Goal: Find specific page/section: Find specific page/section

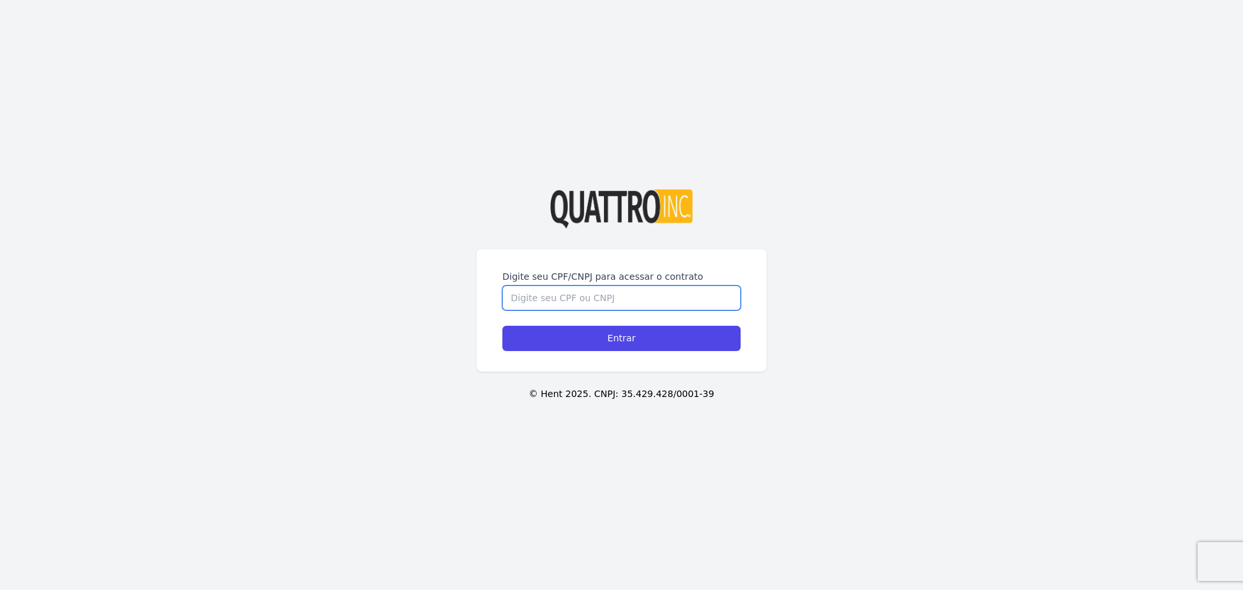
click at [550, 307] on input "Digite seu CPF/CNPJ para acessar o contrato" at bounding box center [622, 298] width 238 height 25
click at [547, 299] on input "Digite seu CPF/CNPJ para acessar o contrato" at bounding box center [622, 298] width 238 height 25
type input "46228084801"
click at [503, 326] on input "Entrar" at bounding box center [622, 338] width 238 height 25
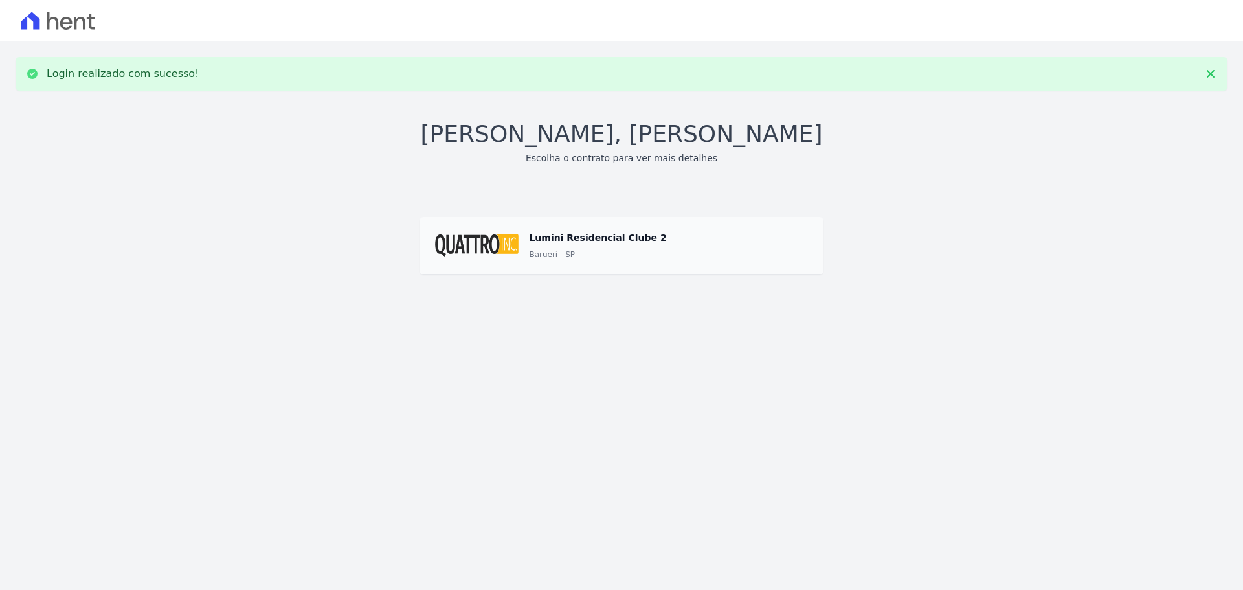
click at [584, 254] on span at bounding box center [622, 245] width 404 height 58
drag, startPoint x: 494, startPoint y: 250, endPoint x: 472, endPoint y: 244, distance: 22.3
click at [484, 245] on span at bounding box center [622, 245] width 404 height 58
click at [472, 244] on span at bounding box center [622, 245] width 404 height 58
drag, startPoint x: 554, startPoint y: 178, endPoint x: 577, endPoint y: 168, distance: 25.3
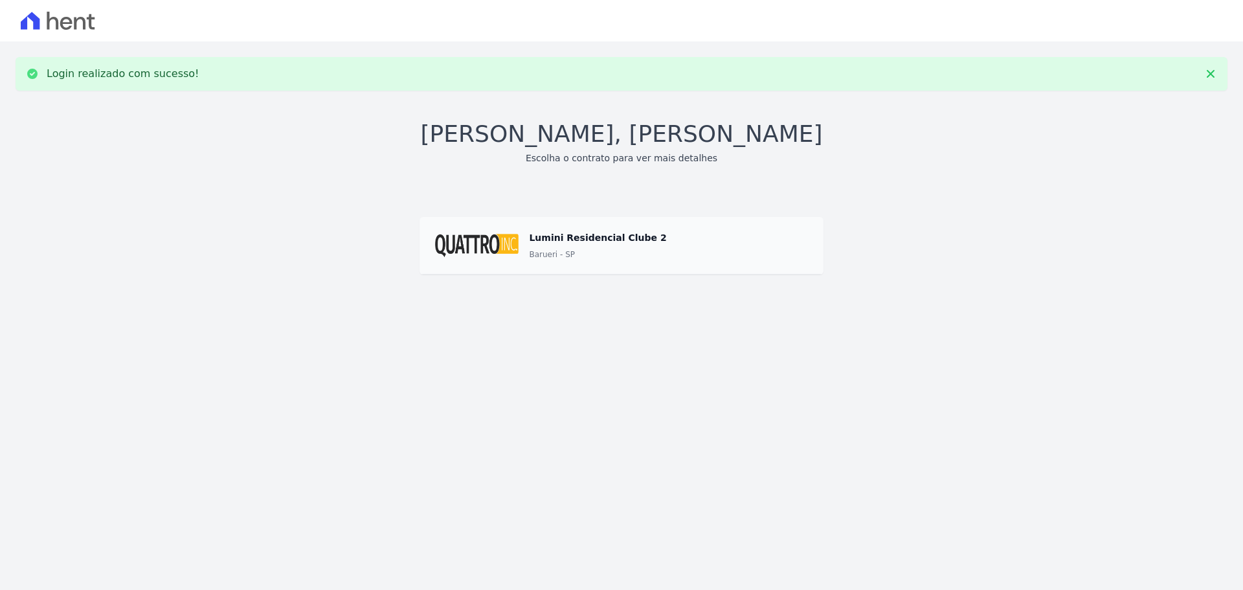
click at [556, 177] on div "Olá, Daniel Franco Escolha o contrato para ver mais detalhes Lumini Residencial…" at bounding box center [622, 196] width 1212 height 158
click at [586, 163] on h3 "Escolha o contrato para ver mais detalhes" at bounding box center [622, 159] width 192 height 14
drag, startPoint x: 715, startPoint y: 195, endPoint x: 723, endPoint y: 205, distance: 12.9
click at [723, 205] on div "Olá, Daniel Franco Escolha o contrato para ver mais detalhes Lumini Residencial…" at bounding box center [622, 196] width 1212 height 158
drag, startPoint x: 769, startPoint y: 262, endPoint x: 809, endPoint y: 242, distance: 44.6
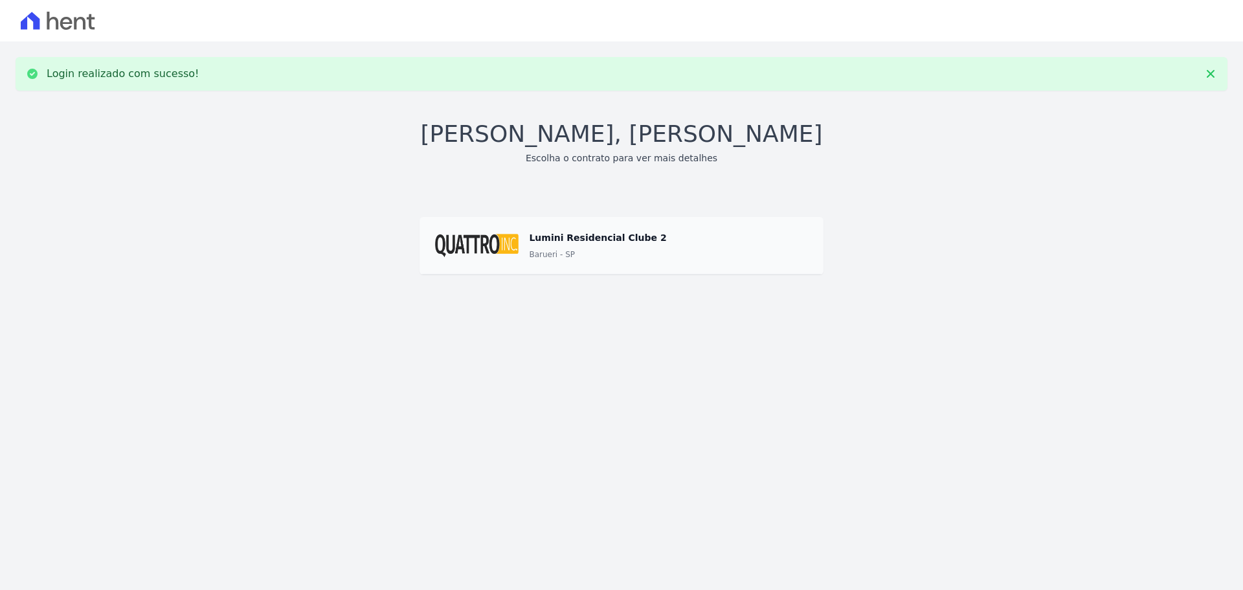
click at [775, 262] on span at bounding box center [622, 245] width 404 height 58
drag, startPoint x: 809, startPoint y: 242, endPoint x: 850, endPoint y: 225, distance: 44.7
click at [810, 241] on span at bounding box center [622, 245] width 404 height 58
click at [1096, 111] on div "Login realizado com sucesso! Olá, Daniel Franco Escolha o contrato para ver mai…" at bounding box center [622, 166] width 1212 height 218
click at [1222, 77] on div "Login realizado com sucesso!" at bounding box center [622, 74] width 1212 height 34
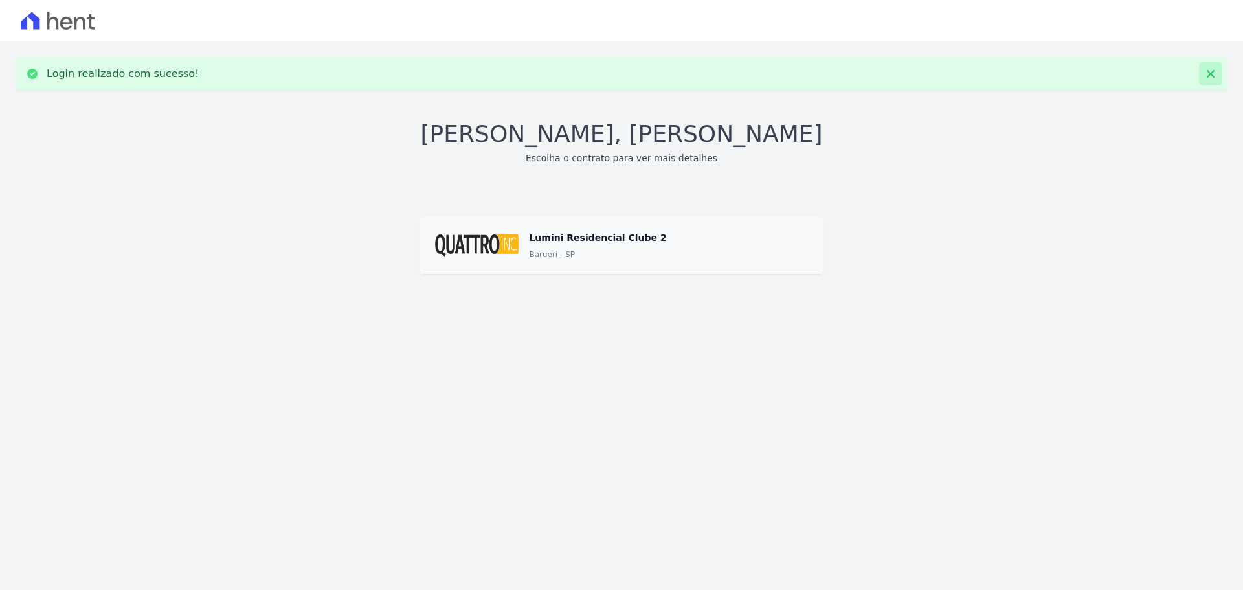
click at [1210, 73] on icon at bounding box center [1211, 74] width 8 height 8
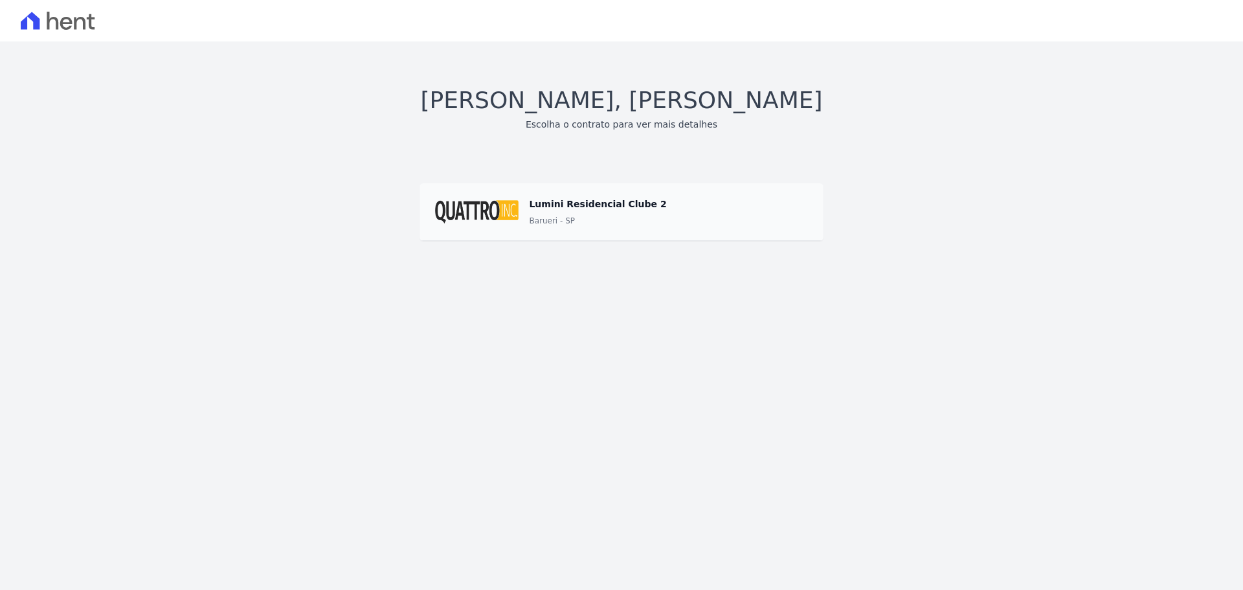
click at [389, 229] on div "Olá, Daniel Franco Escolha o contrato para ver mais detalhes Lumini Residencial…" at bounding box center [622, 162] width 1212 height 158
drag, startPoint x: 387, startPoint y: 228, endPoint x: 448, endPoint y: 207, distance: 63.7
click at [442, 207] on div "Olá, Daniel Franco Escolha o contrato para ver mais detalhes Lumini Residencial…" at bounding box center [622, 162] width 1212 height 158
click at [448, 207] on span at bounding box center [622, 212] width 404 height 58
drag, startPoint x: 448, startPoint y: 207, endPoint x: 540, endPoint y: 237, distance: 97.3
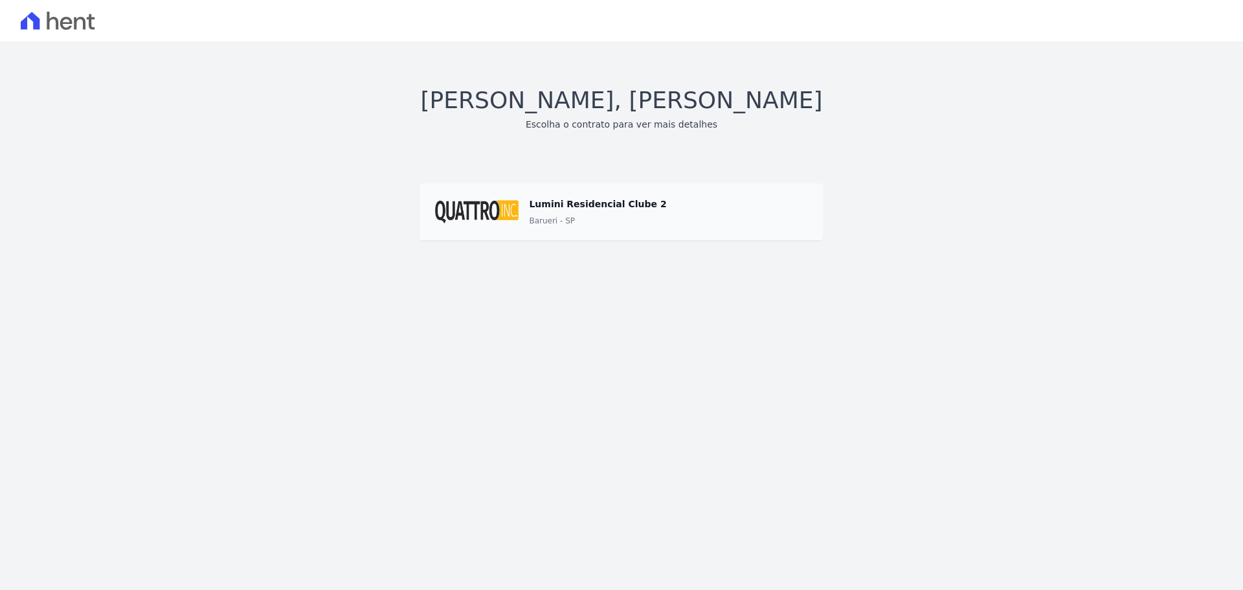
click at [453, 209] on span at bounding box center [622, 212] width 404 height 58
drag, startPoint x: 683, startPoint y: 148, endPoint x: 657, endPoint y: 137, distance: 28.7
click at [683, 145] on div "Olá, Daniel Franco Escolha o contrato para ver mais detalhes Lumini Residencial…" at bounding box center [622, 162] width 1212 height 158
click at [620, 133] on div "Olá, Daniel Franco Escolha o contrato para ver mais detalhes Lumini Residencial…" at bounding box center [622, 162] width 1212 height 158
click at [617, 130] on h3 "Escolha o contrato para ver mais detalhes" at bounding box center [622, 125] width 192 height 14
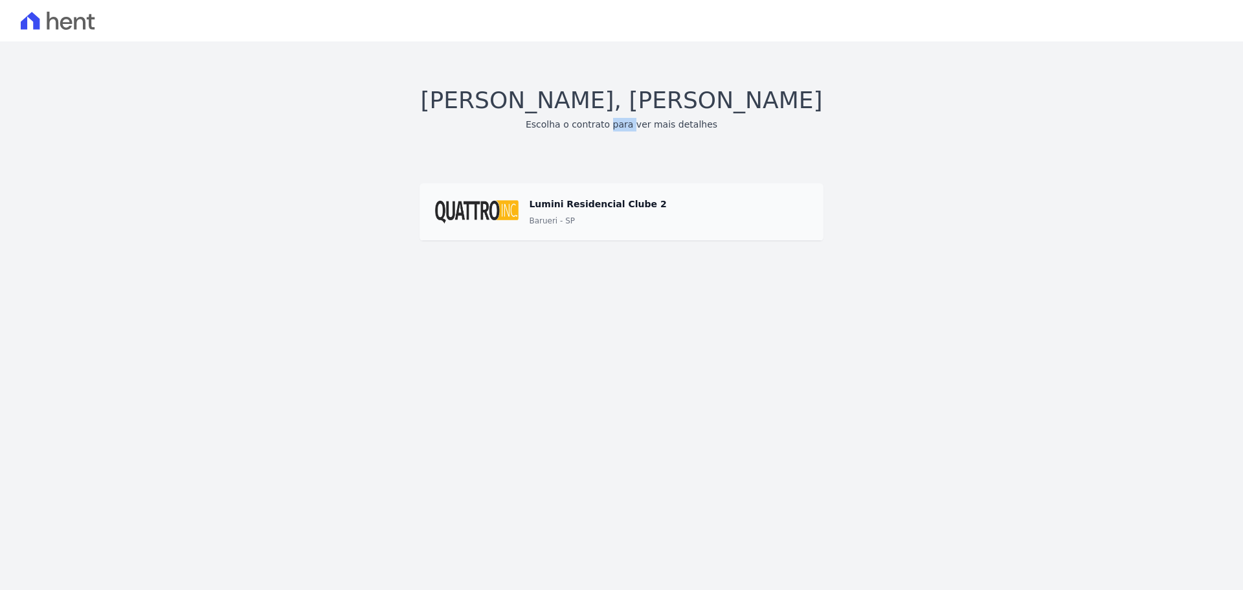
drag, startPoint x: 617, startPoint y: 130, endPoint x: 531, endPoint y: 73, distance: 103.6
click at [607, 130] on h3 "Escolha o contrato para ver mais detalhes" at bounding box center [622, 125] width 192 height 14
